Goal: Task Accomplishment & Management: Use online tool/utility

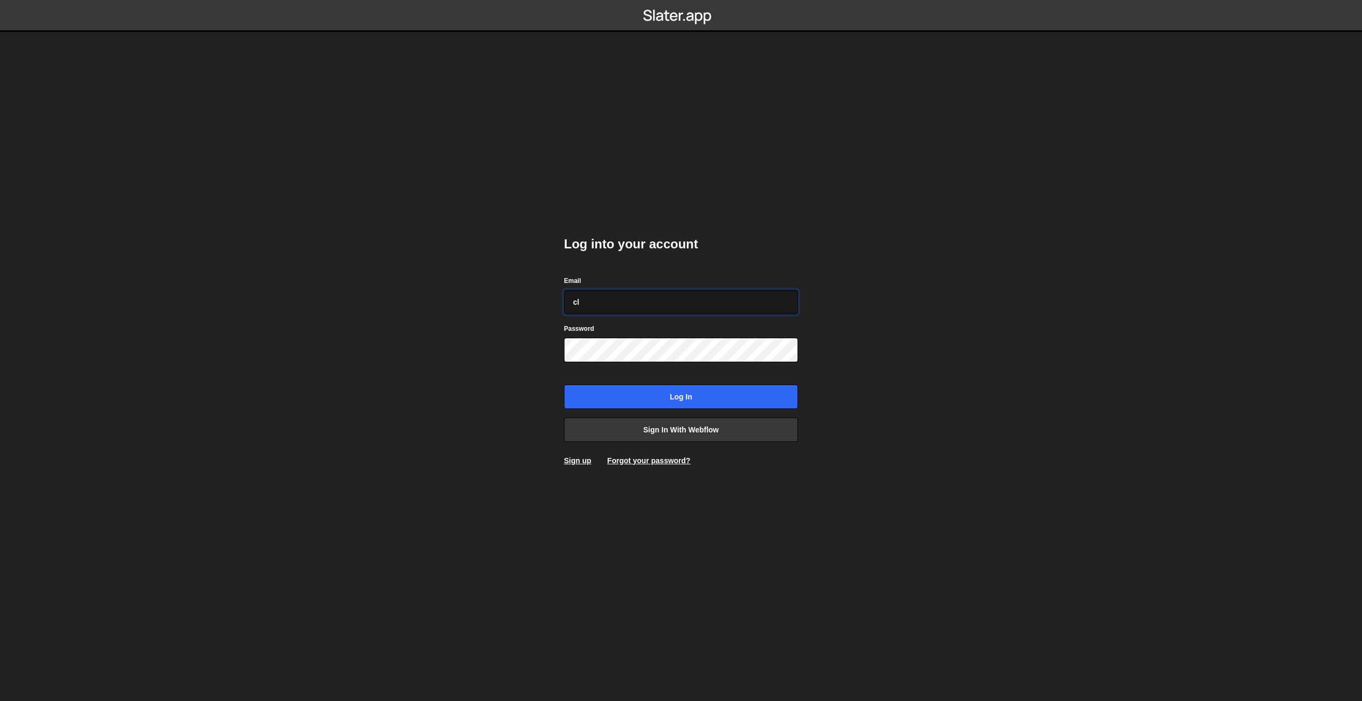
type input "c"
paste input "[PERSON_NAME][EMAIL_ADDRESS][PERSON_NAME][DOMAIN_NAME]"
type input "[PERSON_NAME][EMAIL_ADDRESS][PERSON_NAME][DOMAIN_NAME]"
click at [637, 411] on div "Log into your account Email clem.deodat@gmail.com Password Log in Sign in with …" at bounding box center [681, 351] width 234 height 262
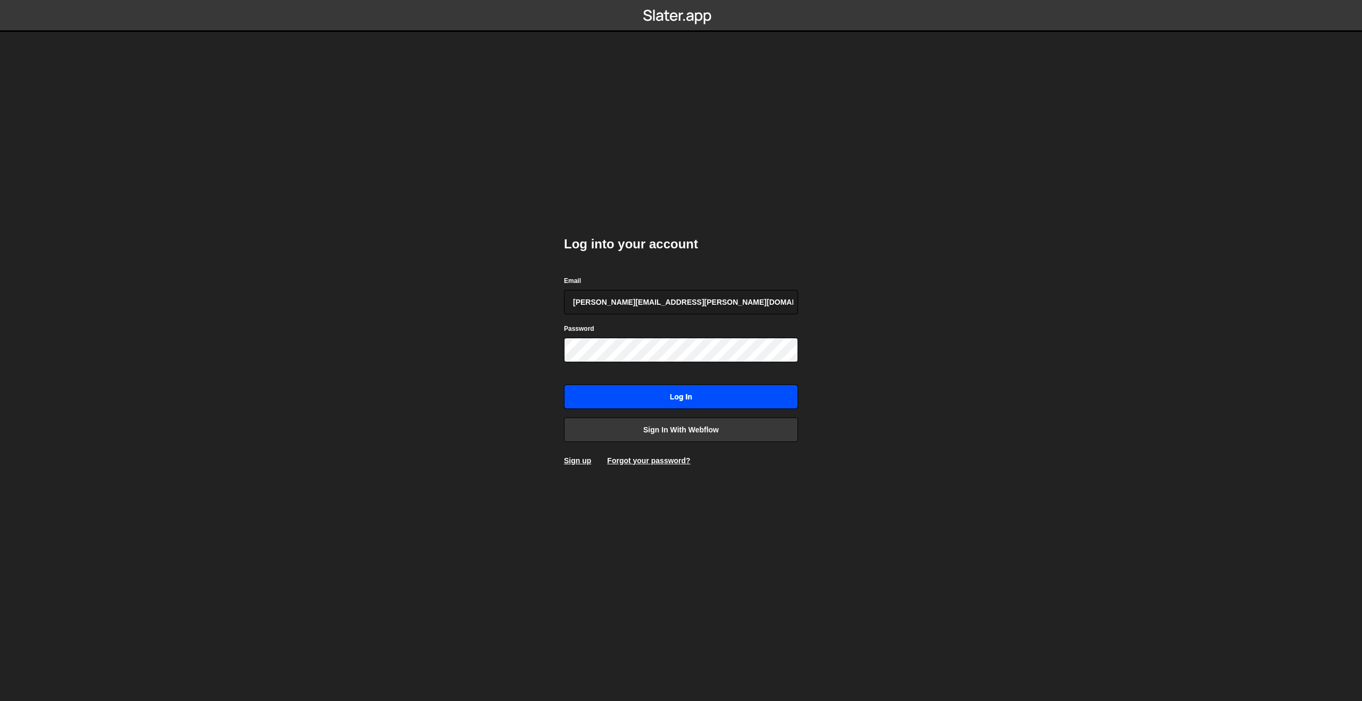
click at [683, 399] on input "Log in" at bounding box center [681, 397] width 234 height 24
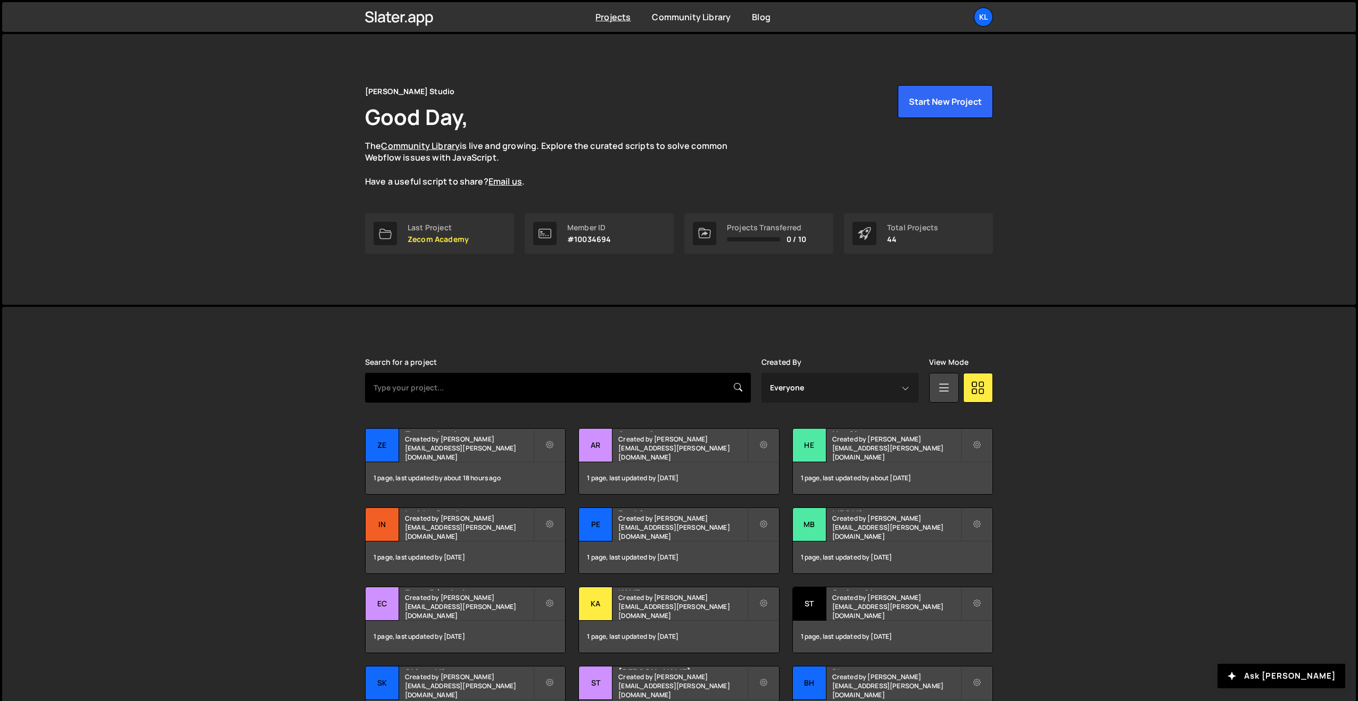
click at [426, 381] on input "text" at bounding box center [558, 388] width 386 height 30
type input "ecom"
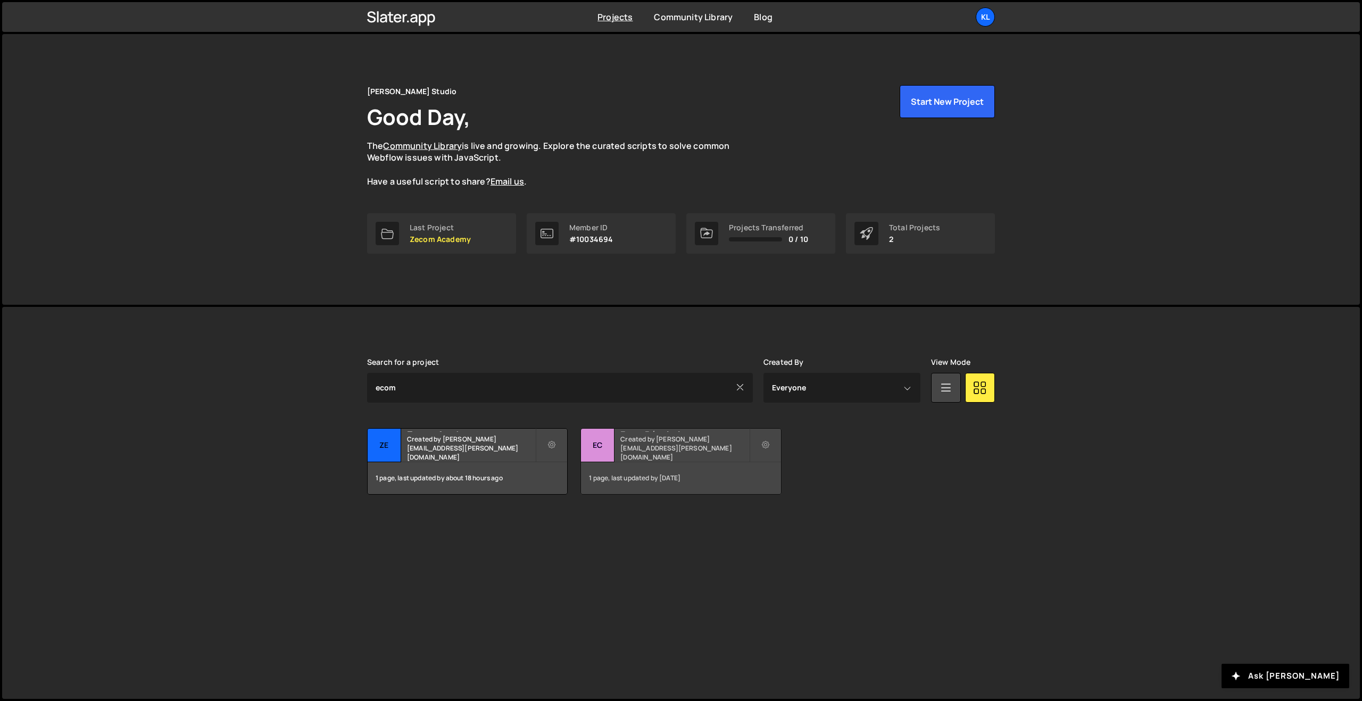
click at [638, 432] on h2 "Ecom Révolution" at bounding box center [684, 430] width 128 height 3
